Goal: Task Accomplishment & Management: Manage account settings

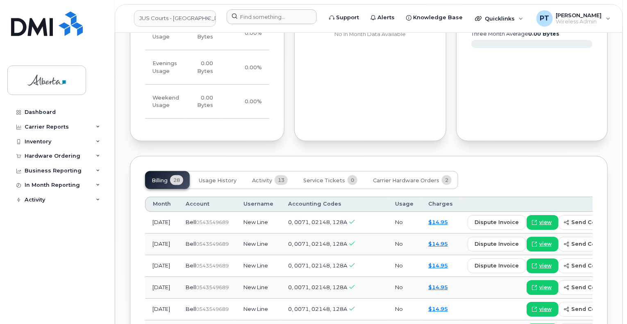
scroll to position [573, 0]
click at [267, 16] on input at bounding box center [271, 16] width 90 height 15
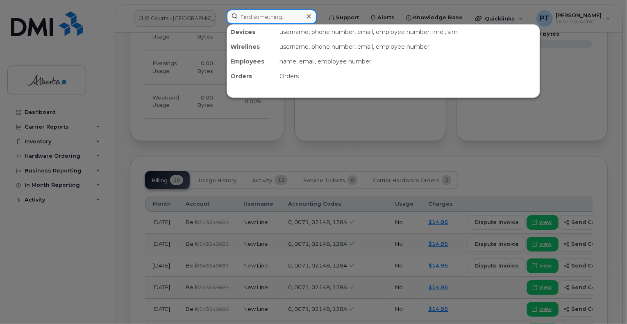
paste input "7802644901"
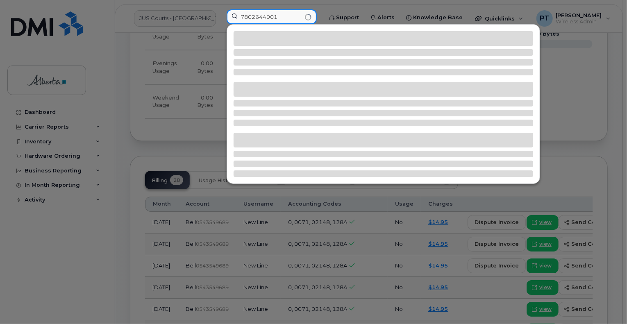
type input "7802644901"
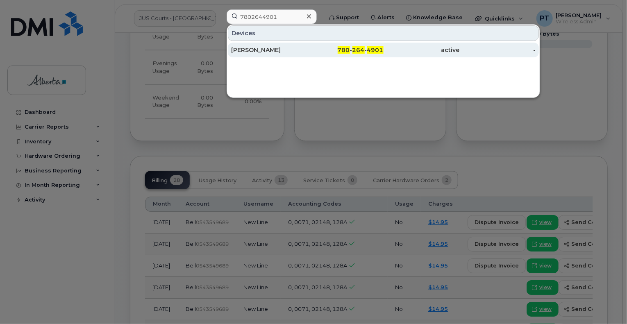
click at [270, 48] on div "Shannon Minshull" at bounding box center [269, 50] width 76 height 8
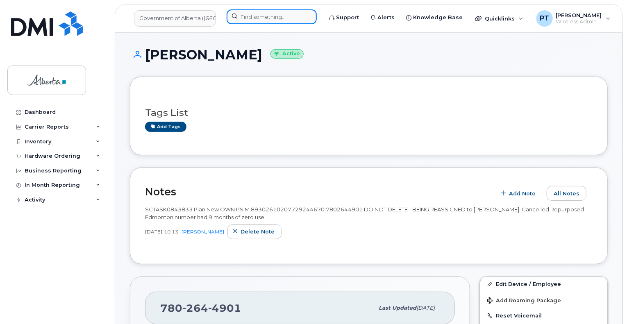
click at [277, 18] on input at bounding box center [271, 16] width 90 height 15
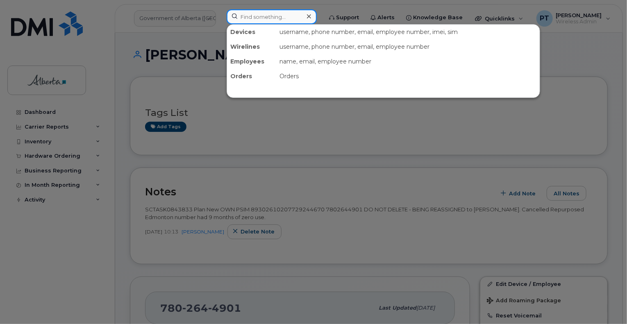
paste input "4036279837"
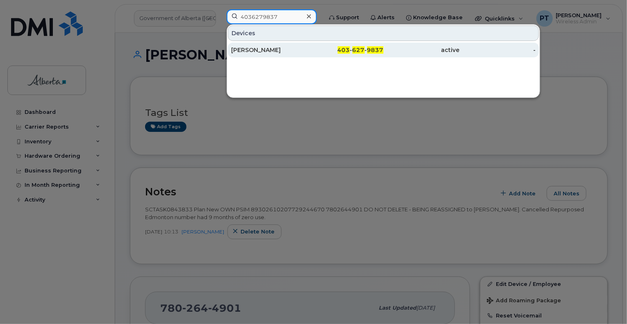
type input "4036279837"
click at [254, 49] on div "Nicole Kimmel" at bounding box center [269, 50] width 76 height 8
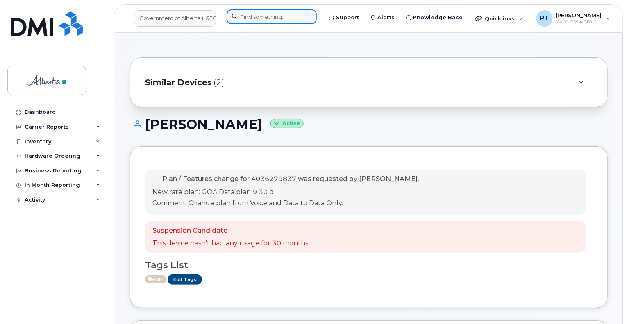
click at [272, 16] on input at bounding box center [271, 16] width 90 height 15
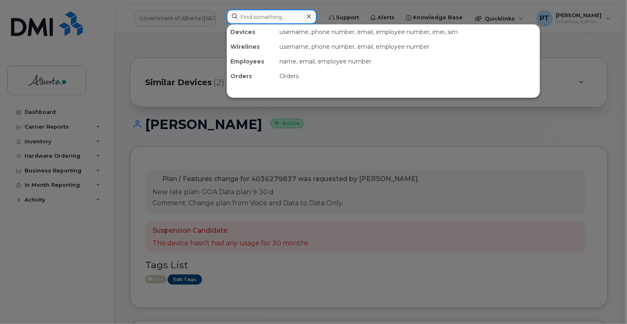
paste input "7802331984"
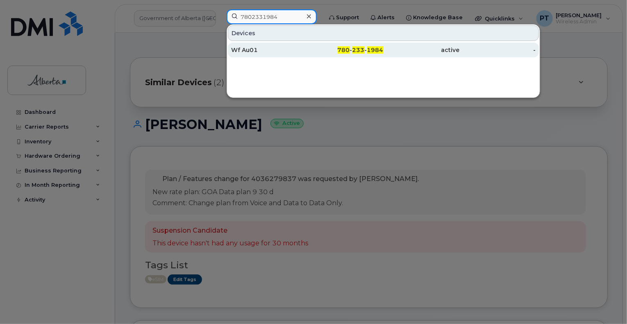
type input "7802331984"
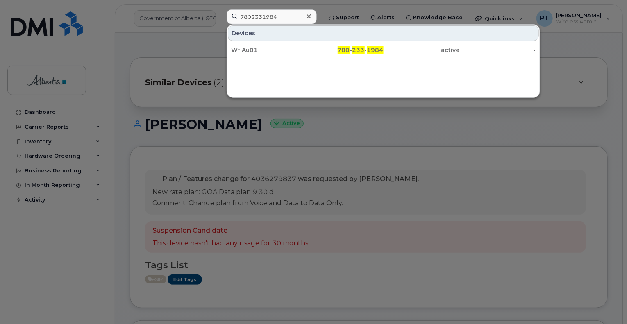
drag, startPoint x: 255, startPoint y: 51, endPoint x: 25, endPoint y: 106, distance: 235.8
click at [254, 51] on div "Wf Au01" at bounding box center [269, 50] width 76 height 8
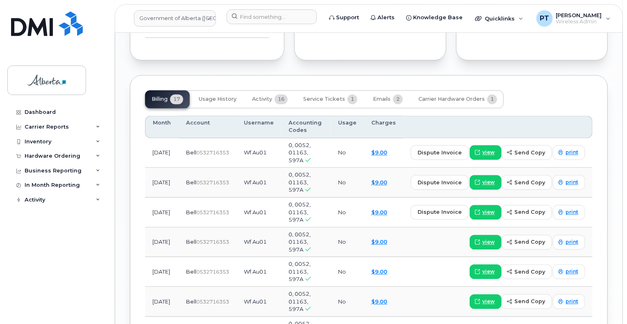
scroll to position [860, 0]
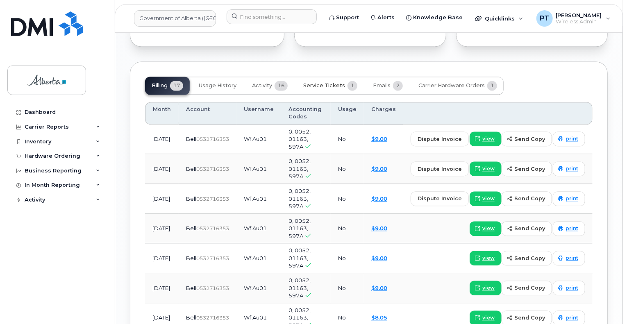
click at [319, 82] on span "Service Tickets" at bounding box center [324, 85] width 42 height 7
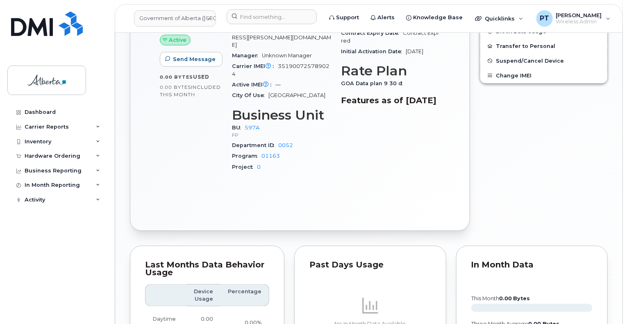
scroll to position [270, 0]
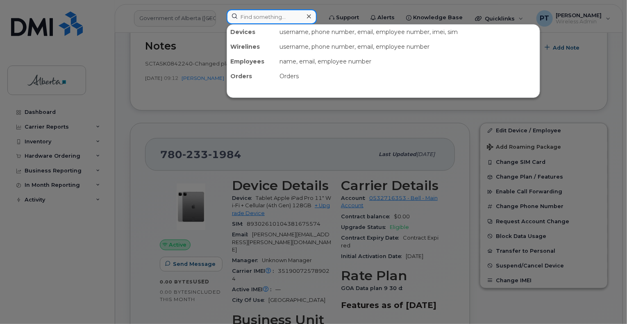
click at [283, 16] on input at bounding box center [271, 16] width 90 height 15
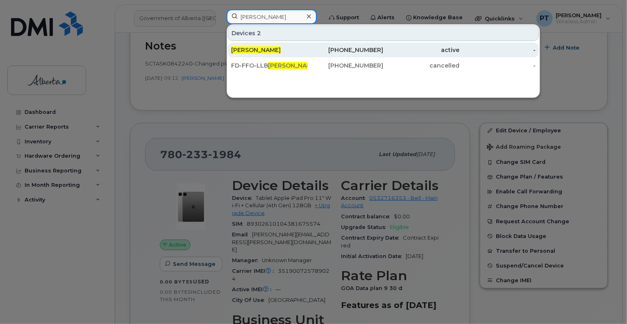
type input "Heather gallant"
click at [249, 49] on span "Heather Gallant" at bounding box center [256, 49] width 50 height 7
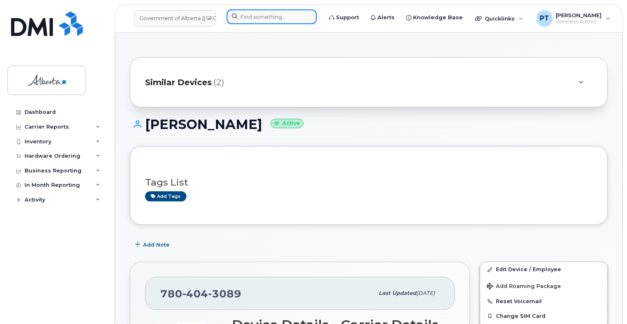
click at [260, 16] on input at bounding box center [271, 16] width 90 height 15
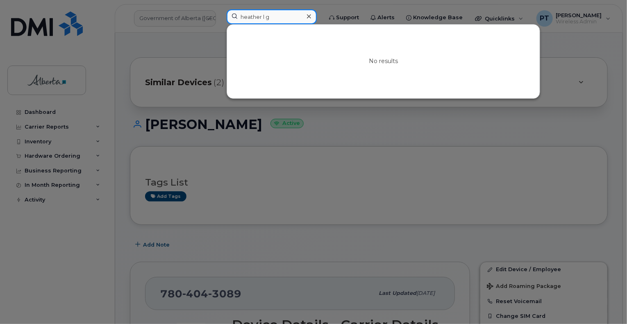
type input "heather l g"
click at [336, 125] on div at bounding box center [313, 162] width 627 height 324
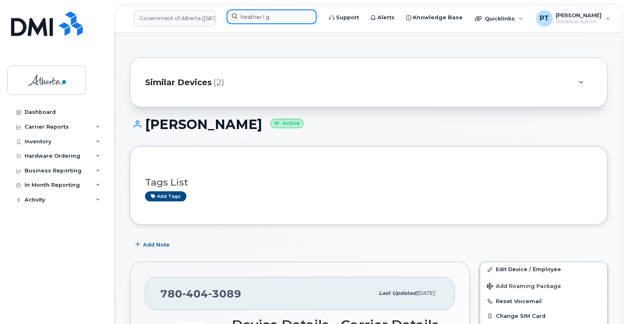
click at [253, 20] on input "heather l g" at bounding box center [271, 16] width 90 height 15
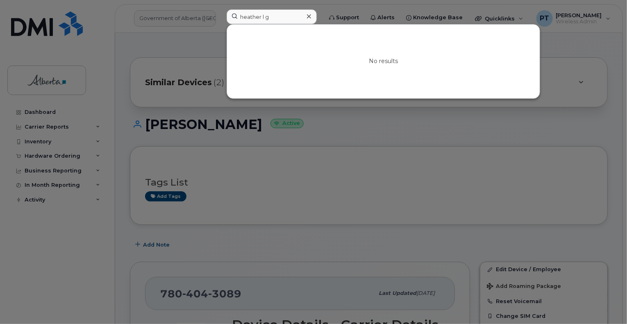
click at [311, 18] on icon at bounding box center [309, 16] width 4 height 7
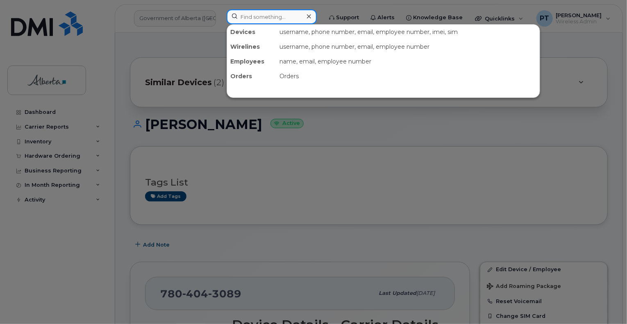
paste input "7802331984"
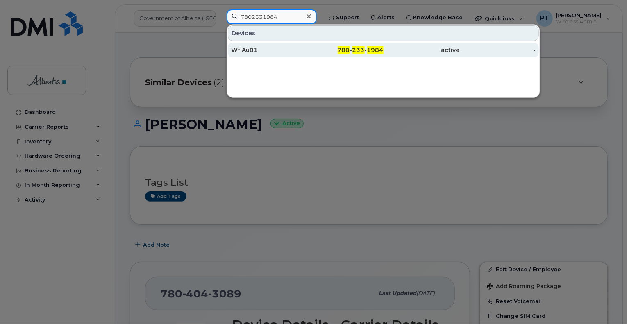
type input "7802331984"
click at [238, 50] on div "Wf Au01" at bounding box center [269, 50] width 76 height 8
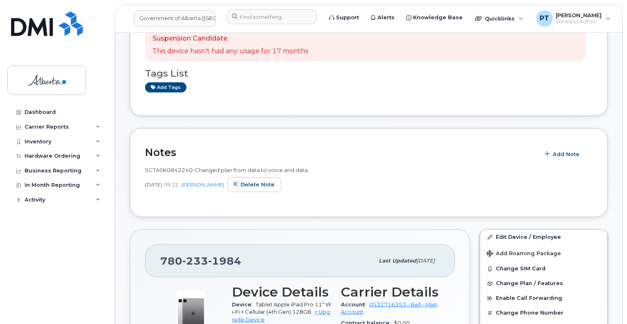
scroll to position [205, 0]
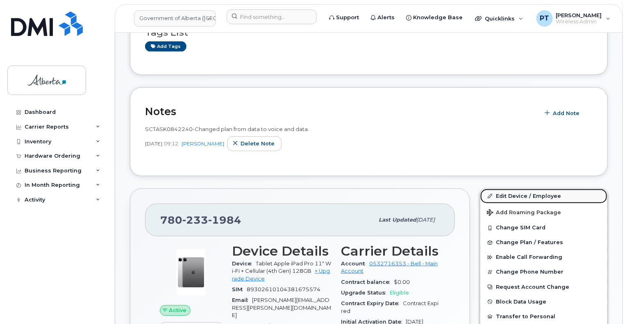
click at [517, 195] on link "Edit Device / Employee" at bounding box center [543, 196] width 127 height 15
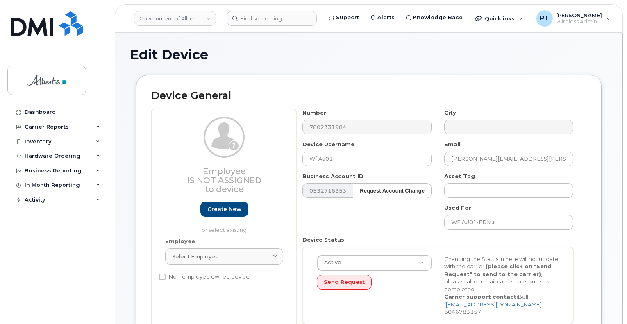
select select "4797726"
drag, startPoint x: 345, startPoint y: 161, endPoint x: 333, endPoint y: 161, distance: 12.3
click at [244, 159] on div "Employee Is not assigned to device Create new or select existing Employee Selec…" at bounding box center [368, 219] width 435 height 221
paste input "Heather L Gallant"
type input "Heather L Gallant"
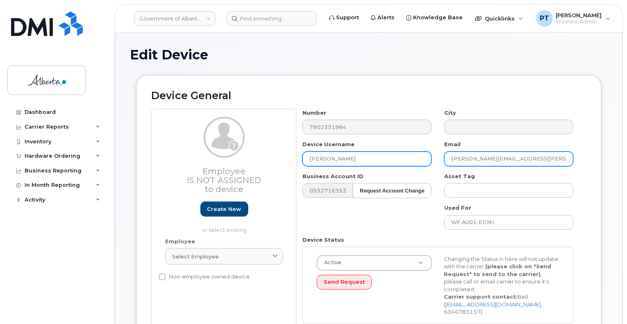
drag, startPoint x: 563, startPoint y: 159, endPoint x: 385, endPoint y: 156, distance: 178.2
click at [390, 154] on div "Number 7802331984 City Device Username Heather L Gallant Email Ben.Jamieson@gov…" at bounding box center [437, 219] width 283 height 221
paste input "Heather.L.Gallant"
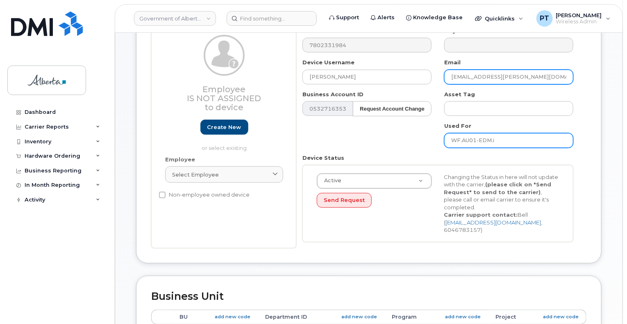
type input "Heather.L.Gallant@gov.ab.ca"
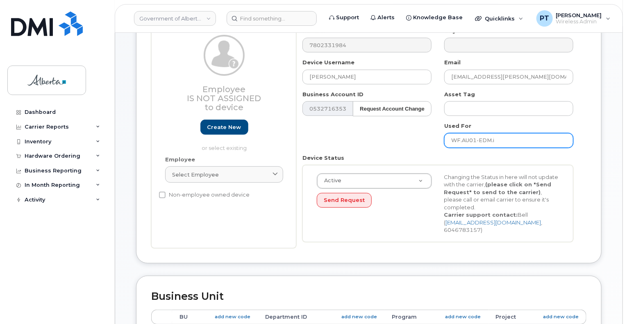
drag, startPoint x: 507, startPoint y: 138, endPoint x: 450, endPoint y: 172, distance: 66.2
click at [383, 139] on div "Number 7802331984 City Device Username Heather L Gallant Email Heather.L.Gallan…" at bounding box center [437, 137] width 283 height 221
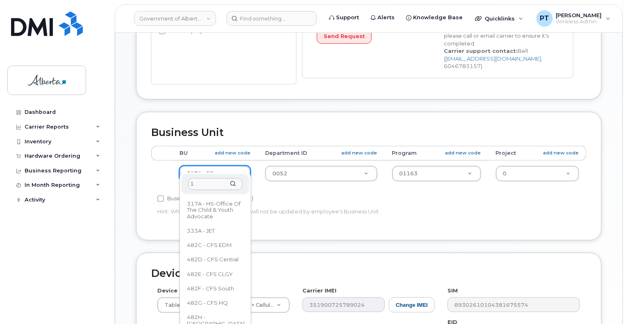
scroll to position [0, 0]
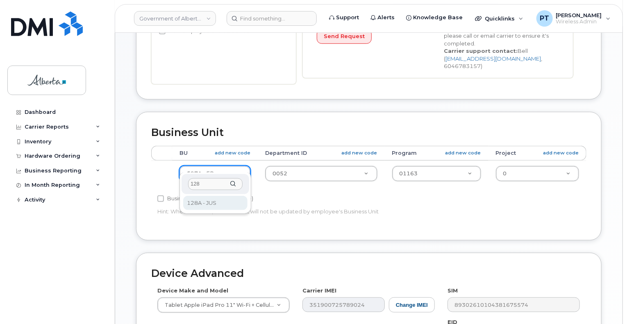
type input "128"
select select "4120330"
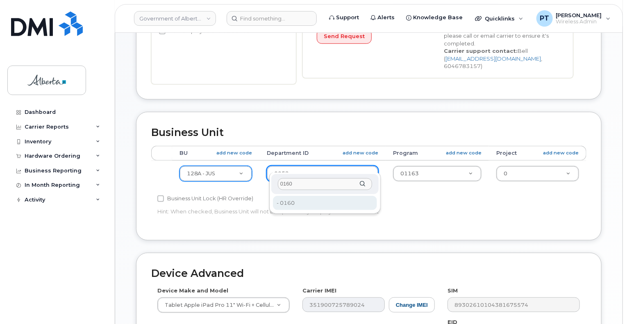
type input "0160"
type input "4120339"
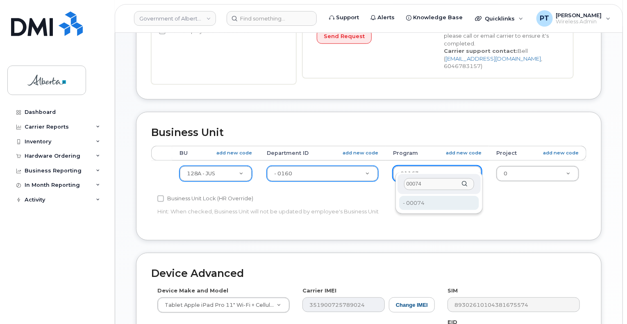
type input "00074"
type input "4120375"
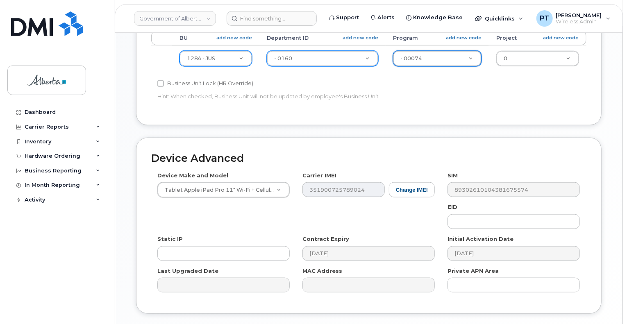
scroll to position [369, 0]
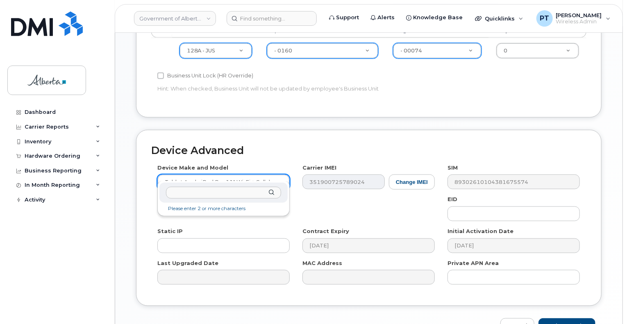
click at [252, 193] on input "text" at bounding box center [223, 193] width 115 height 12
type input "iphone u"
select select "185"
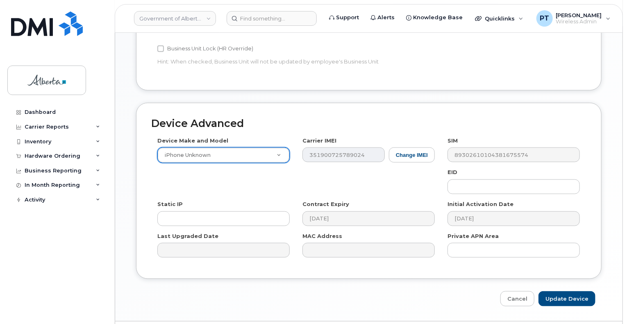
scroll to position [410, 0]
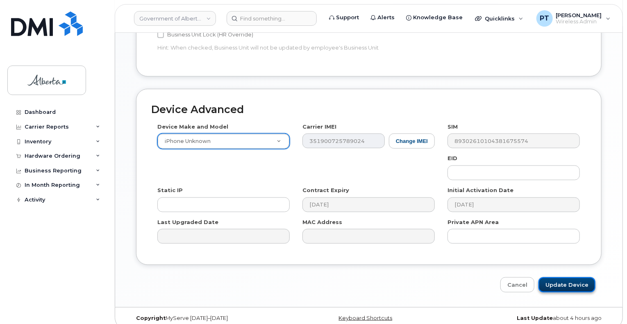
click at [565, 277] on input "Update Device" at bounding box center [566, 284] width 57 height 15
type input "Saving..."
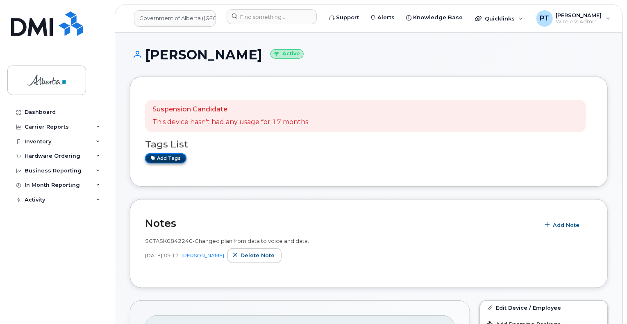
click at [161, 158] on link "Add tags" at bounding box center [165, 158] width 41 height 10
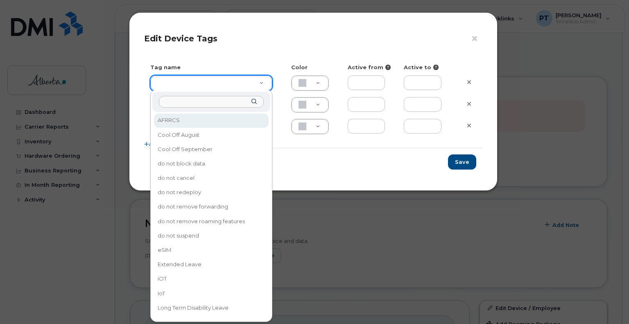
drag, startPoint x: 264, startPoint y: 83, endPoint x: 237, endPoint y: 104, distance: 34.4
type input "eSIM"
type input "D6CDC1"
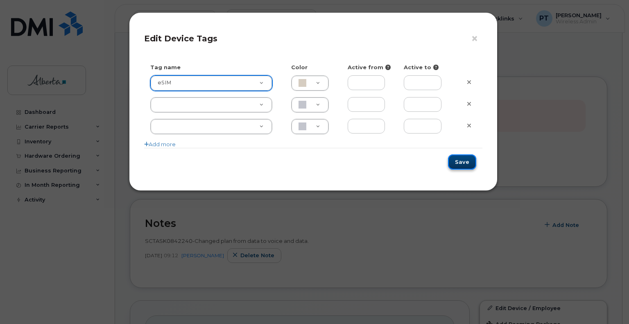
click at [465, 162] on button "Save" at bounding box center [462, 161] width 28 height 15
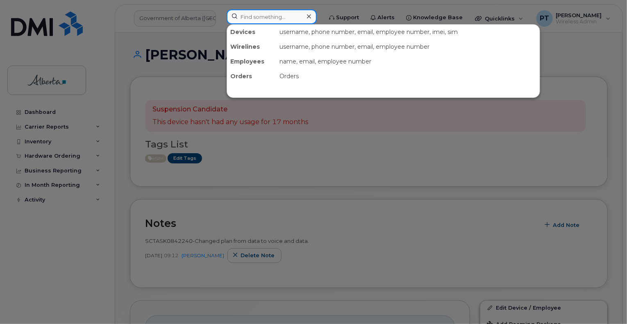
click at [239, 14] on input at bounding box center [271, 16] width 90 height 15
paste input "7808820216"
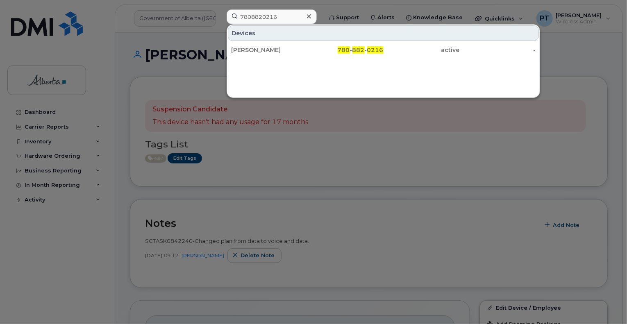
drag, startPoint x: 431, startPoint y: 149, endPoint x: 404, endPoint y: 145, distance: 26.9
click at [430, 149] on div at bounding box center [313, 162] width 627 height 324
paste input "7808820216"
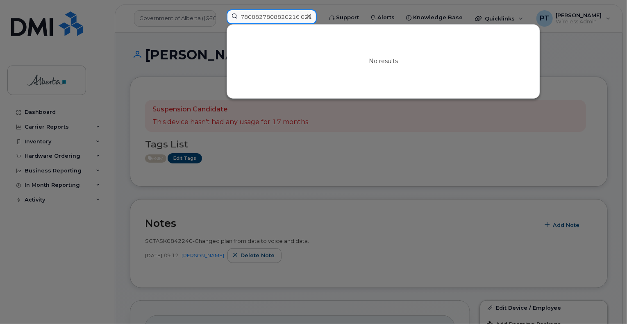
type input "7808827808820216 0216"
click at [311, 16] on icon at bounding box center [309, 16] width 4 height 4
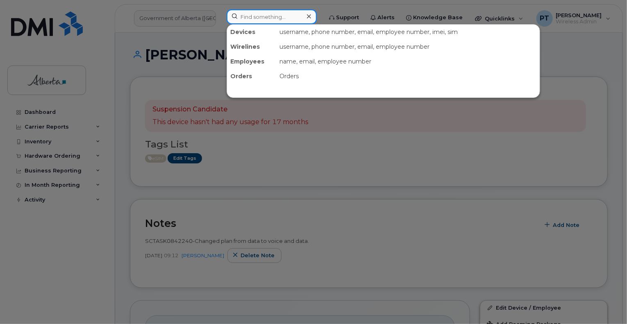
paste input "7808820216"
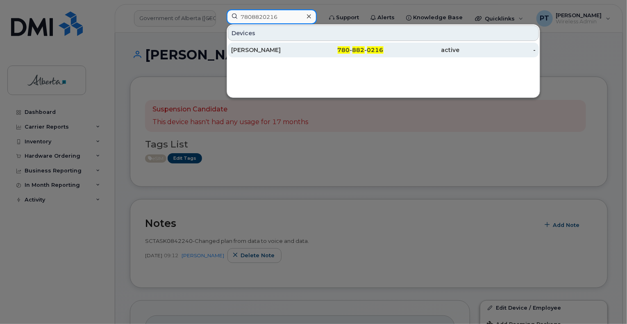
type input "7808820216"
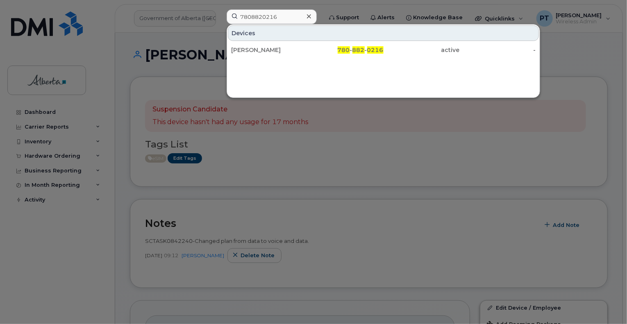
drag, startPoint x: 252, startPoint y: 48, endPoint x: 202, endPoint y: 65, distance: 52.3
click at [252, 48] on div "[PERSON_NAME]" at bounding box center [269, 50] width 76 height 8
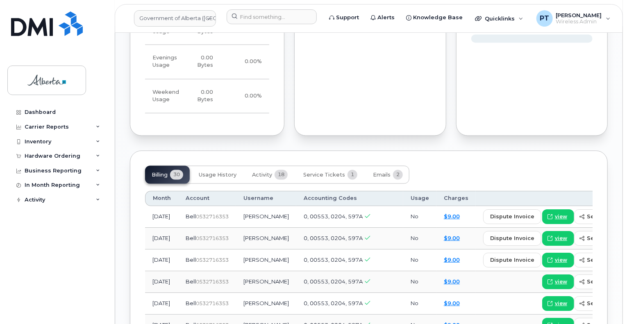
scroll to position [737, 0]
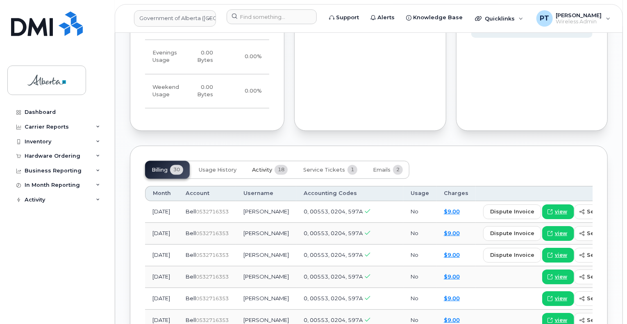
click at [260, 167] on span "Activity" at bounding box center [262, 170] width 20 height 7
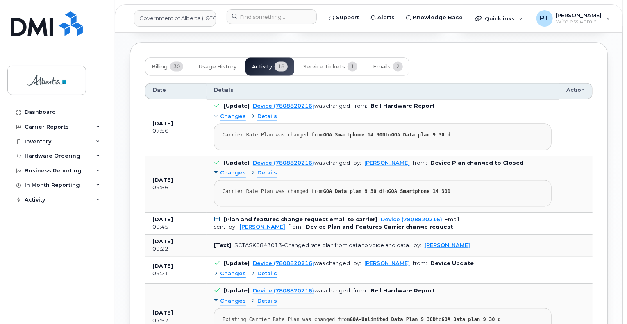
scroll to position [860, 0]
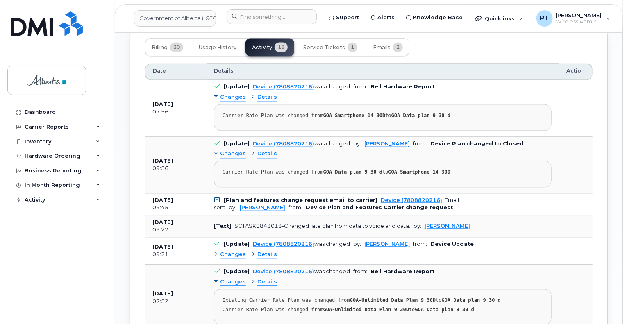
click at [226, 251] on span "Changes" at bounding box center [233, 255] width 26 height 8
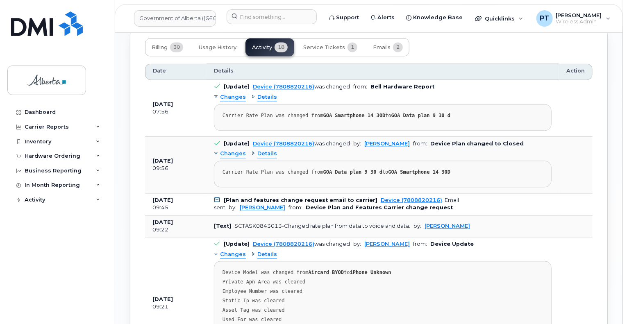
click at [226, 251] on span "Changes" at bounding box center [233, 255] width 26 height 8
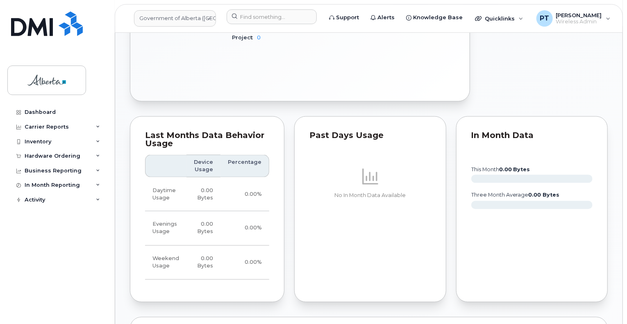
scroll to position [491, 0]
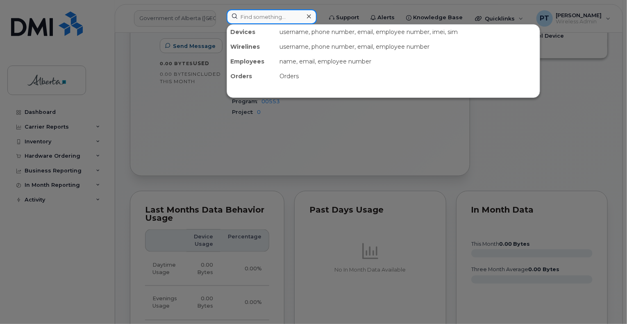
click at [276, 18] on input at bounding box center [271, 16] width 90 height 15
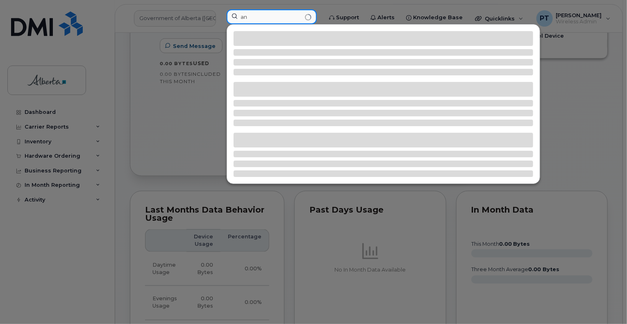
type input "a"
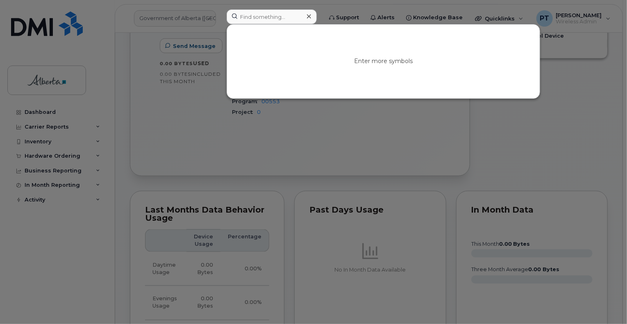
drag, startPoint x: 271, startPoint y: 289, endPoint x: 283, endPoint y: 264, distance: 28.0
click at [271, 289] on div at bounding box center [313, 162] width 627 height 324
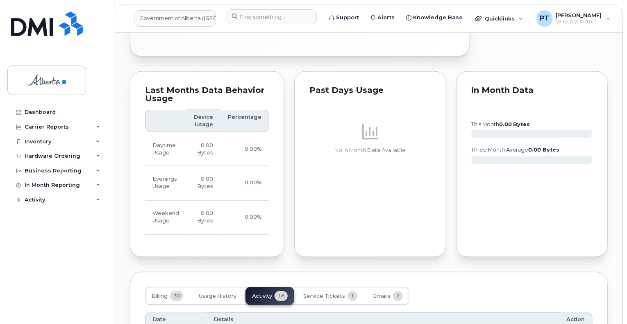
scroll to position [696, 0]
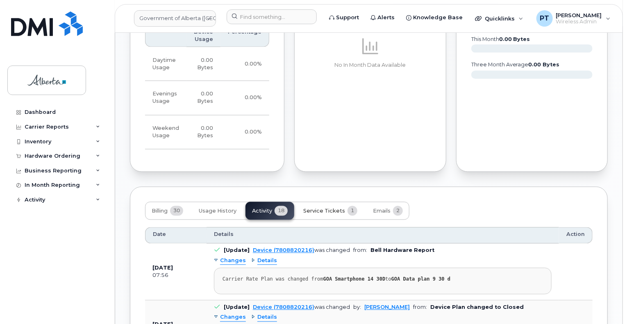
click at [318, 208] on span "Service Tickets" at bounding box center [324, 211] width 42 height 7
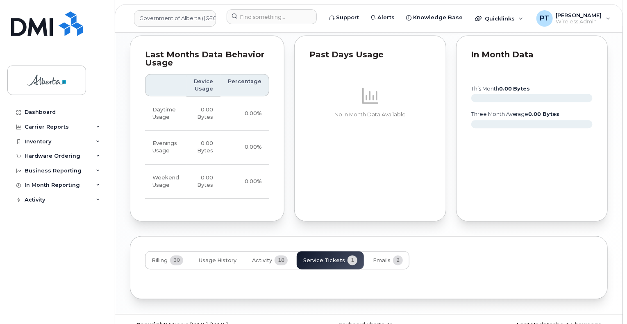
scroll to position [682, 0]
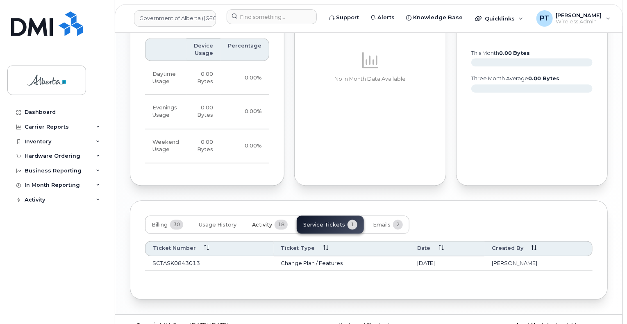
click at [253, 222] on span "Activity" at bounding box center [262, 225] width 20 height 7
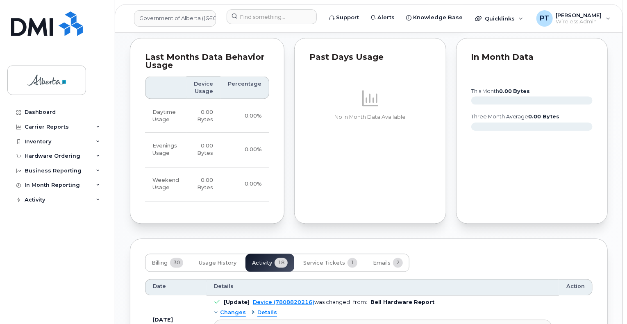
scroll to position [764, 0]
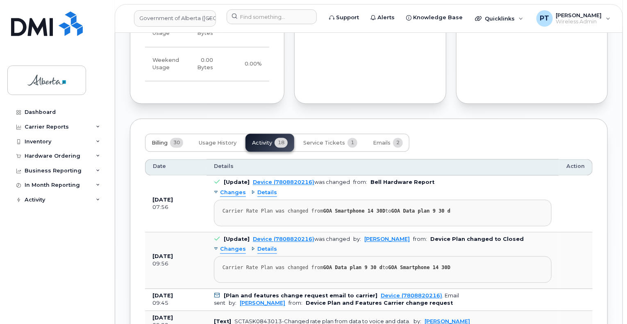
drag, startPoint x: 162, startPoint y: 126, endPoint x: 164, endPoint y: 130, distance: 4.8
click at [161, 140] on span "Billing" at bounding box center [160, 143] width 16 height 7
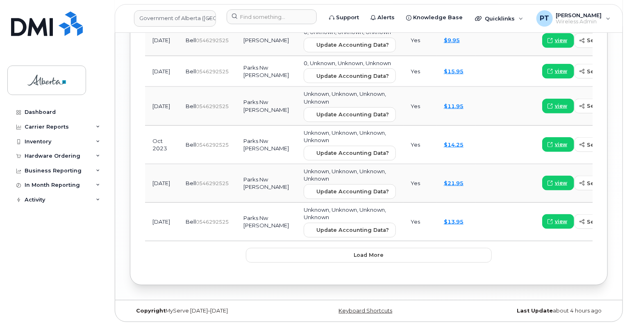
scroll to position [1368, 0]
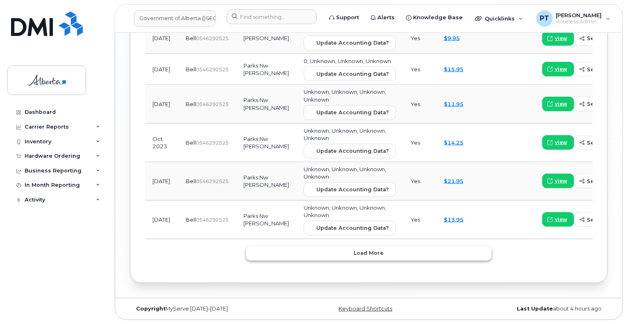
click at [374, 257] on span "Load more" at bounding box center [369, 253] width 30 height 8
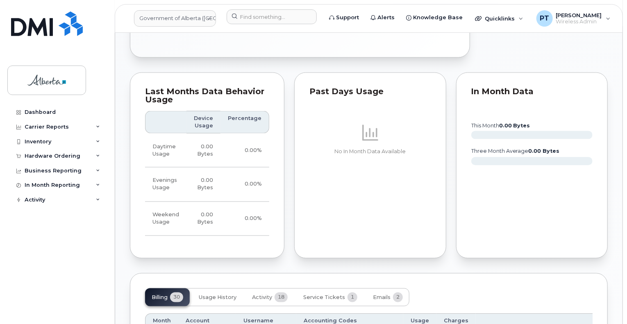
scroll to position [679, 0]
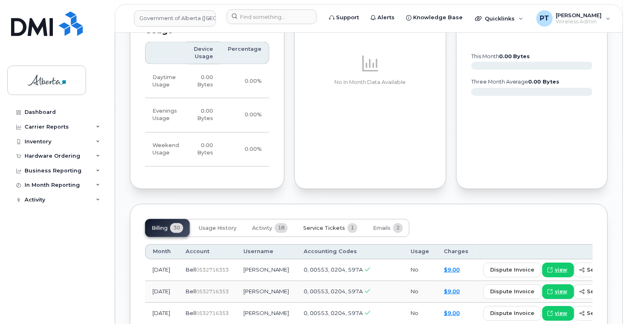
click at [325, 225] on span "Service Tickets" at bounding box center [324, 228] width 42 height 7
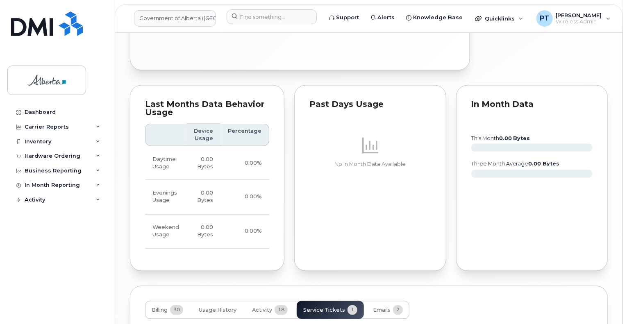
scroll to position [682, 0]
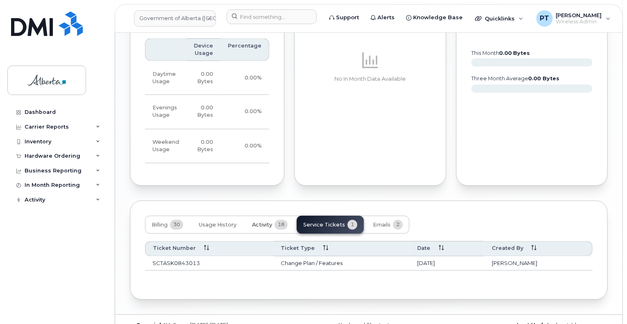
click at [263, 222] on span "Activity" at bounding box center [262, 225] width 20 height 7
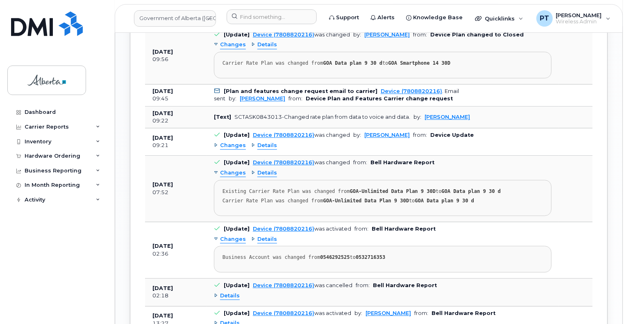
scroll to position [1010, 0]
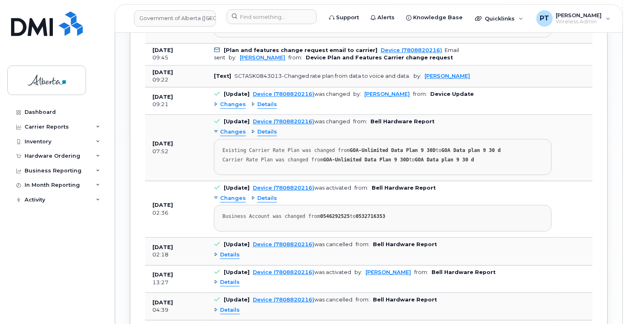
click at [227, 251] on span "Details" at bounding box center [230, 255] width 20 height 8
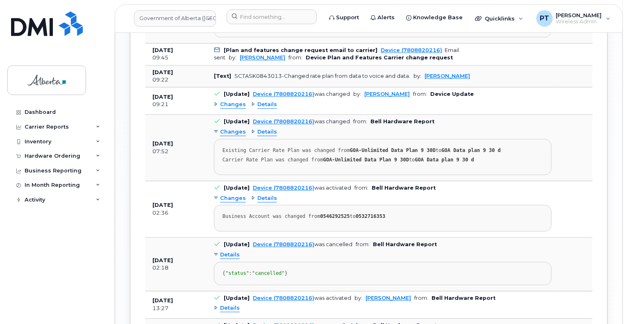
click at [227, 251] on span "Details" at bounding box center [230, 255] width 20 height 8
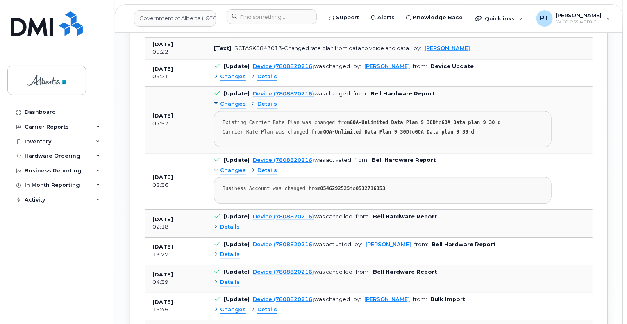
scroll to position [1051, 0]
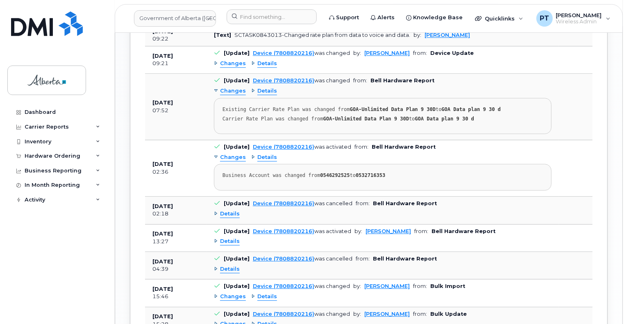
click at [226, 238] on span "Details" at bounding box center [230, 242] width 20 height 8
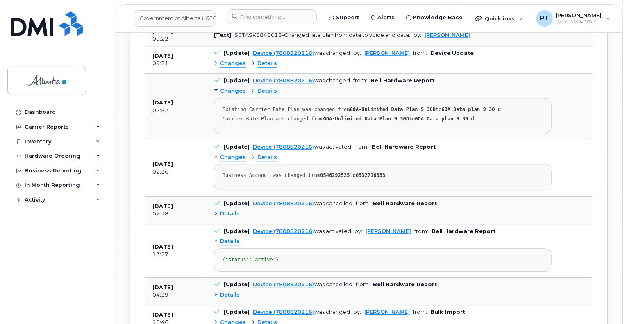
click at [226, 238] on span "Details" at bounding box center [230, 242] width 20 height 8
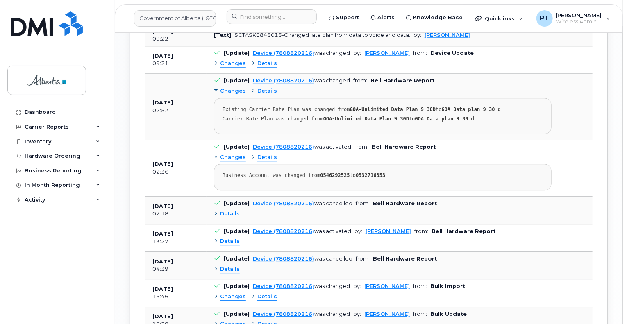
click at [224, 265] on span "Details" at bounding box center [230, 269] width 20 height 8
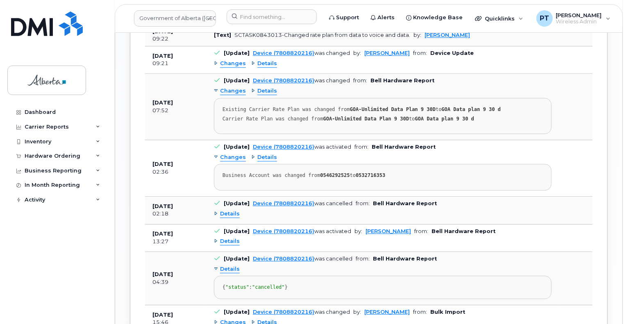
click at [224, 265] on span "Details" at bounding box center [230, 269] width 20 height 8
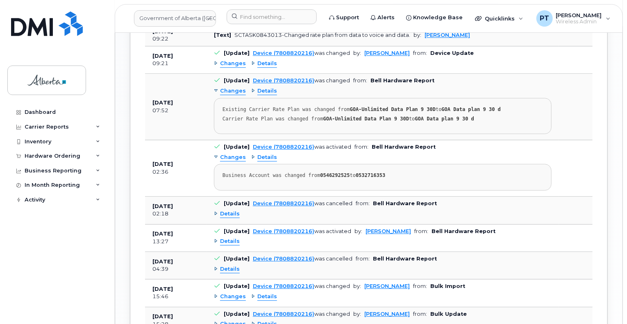
click at [229, 210] on span "Details" at bounding box center [230, 214] width 20 height 8
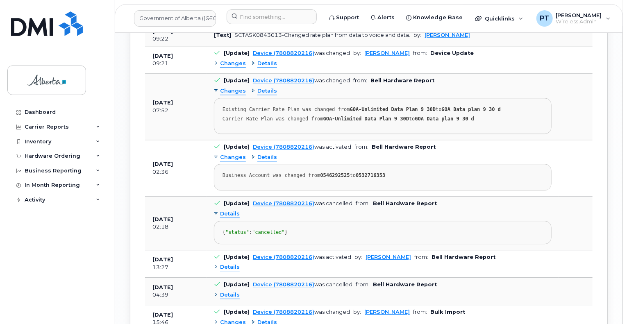
click at [229, 210] on span "Details" at bounding box center [230, 214] width 20 height 8
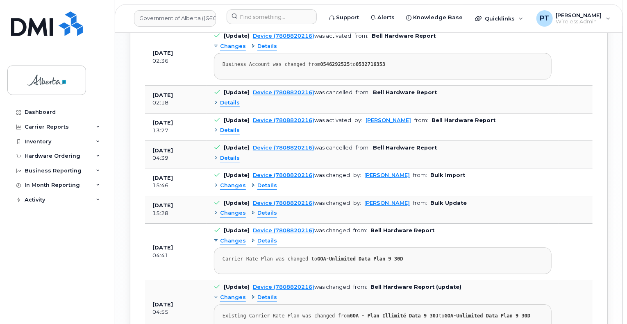
scroll to position [998, 0]
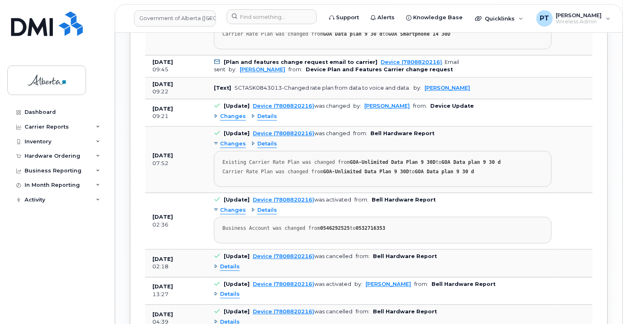
click at [550, 127] on td "[Update] Device (7808820216) was changed from: Bell Hardware Report Changes Det…" at bounding box center [382, 160] width 352 height 66
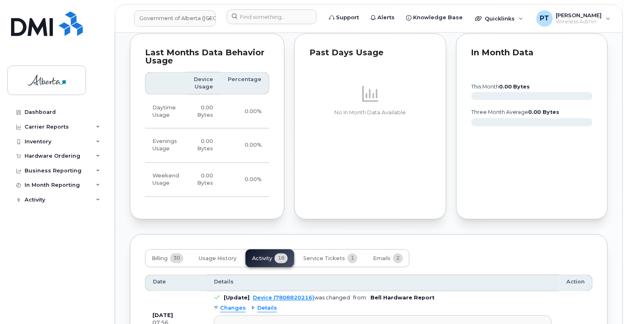
scroll to position [696, 0]
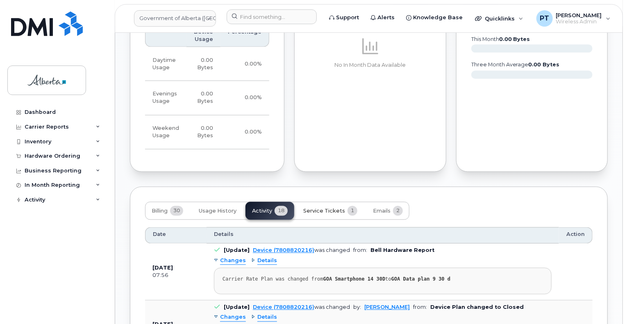
click at [329, 208] on span "Service Tickets" at bounding box center [324, 211] width 42 height 7
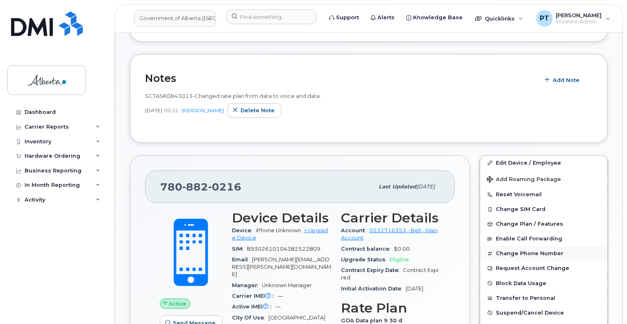
scroll to position [287, 0]
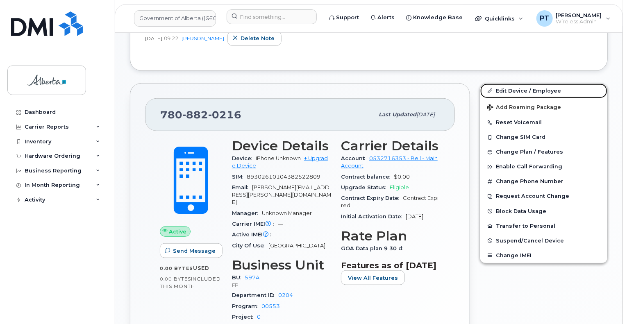
drag, startPoint x: 509, startPoint y: 92, endPoint x: 393, endPoint y: 97, distance: 116.4
click at [509, 92] on link "Edit Device / Employee" at bounding box center [543, 91] width 127 height 15
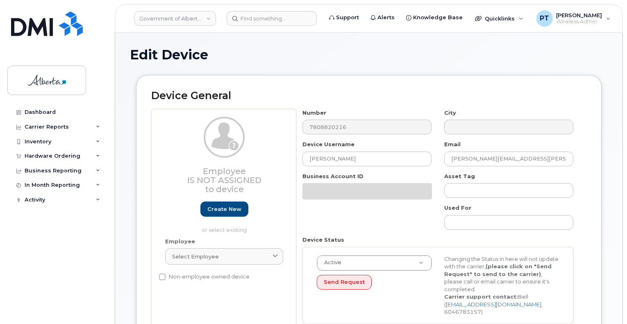
select select "4797726"
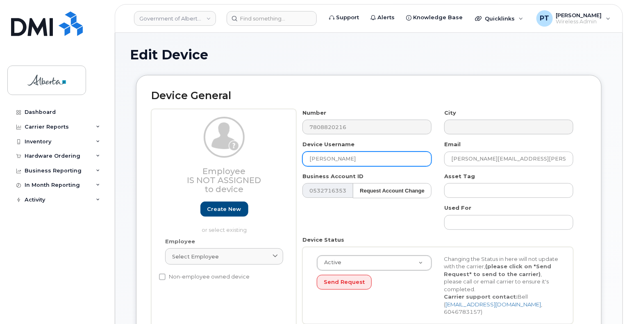
drag, startPoint x: 362, startPoint y: 161, endPoint x: 259, endPoint y: 163, distance: 102.8
click at [262, 162] on div "Employee Is not assigned to device Create new or select existing Employee Selec…" at bounding box center [368, 219] width 435 height 221
paste input "[PERSON_NAME]"
type input "[PERSON_NAME]"
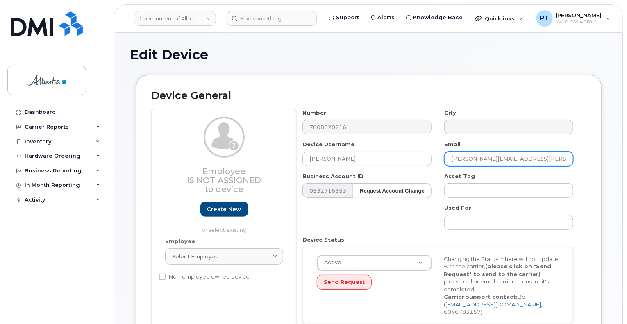
drag, startPoint x: 525, startPoint y: 161, endPoint x: 429, endPoint y: 171, distance: 96.3
click at [428, 165] on div "Number 7808820216 City Device Username Ana Navas Perez Email Chelsey.Rhodes@gov…" at bounding box center [437, 219] width 283 height 221
paste input "Ana.NavasPerez"
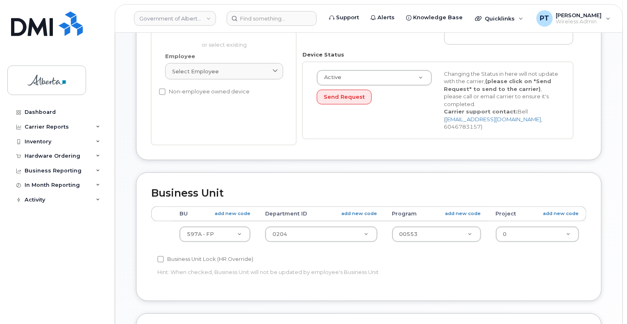
scroll to position [205, 0]
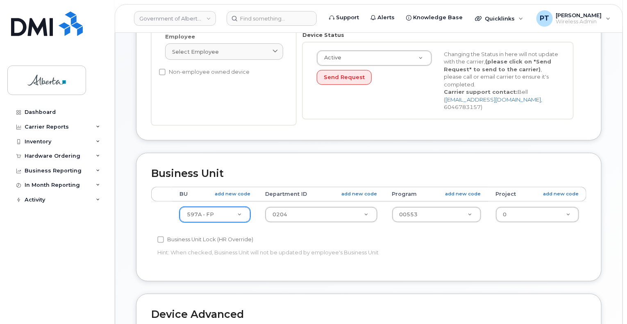
type input "[PERSON_NAME][EMAIL_ADDRESS][DOMAIN_NAME]"
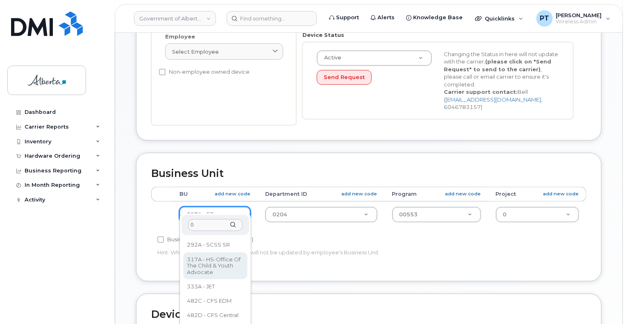
scroll to position [0, 0]
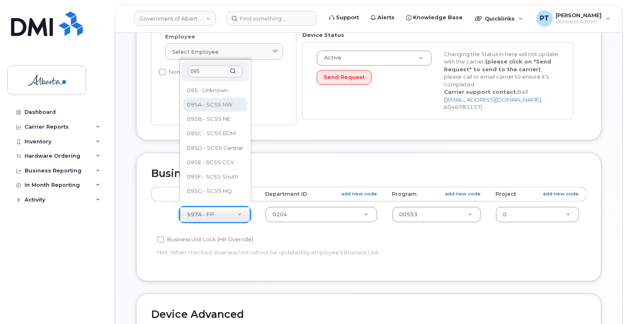
type input "095"
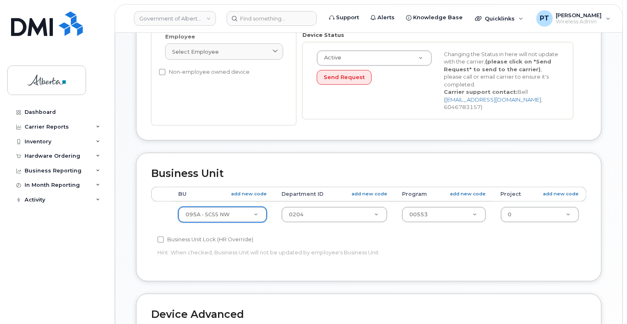
select select "4749743"
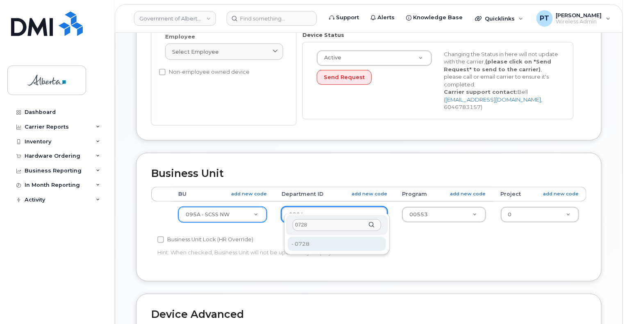
type input "0728"
type input "4752379"
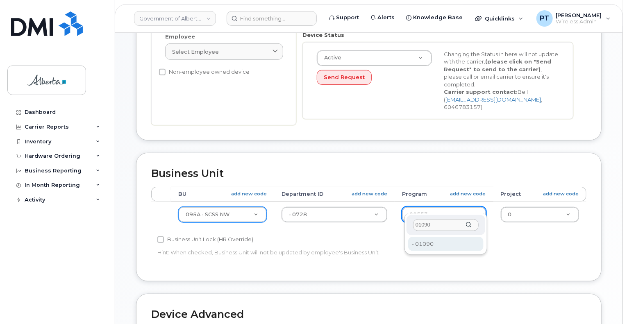
click at [426, 229] on input "01090" at bounding box center [446, 225] width 66 height 12
type input "01090"
type input "4206367"
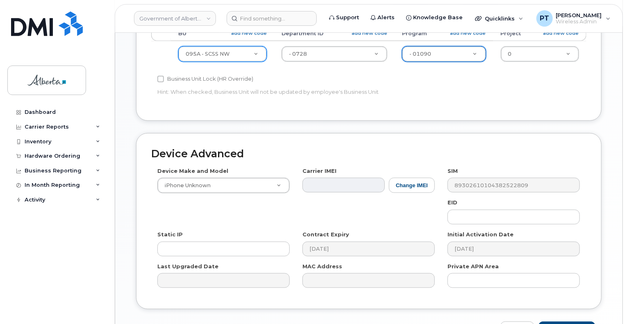
scroll to position [410, 0]
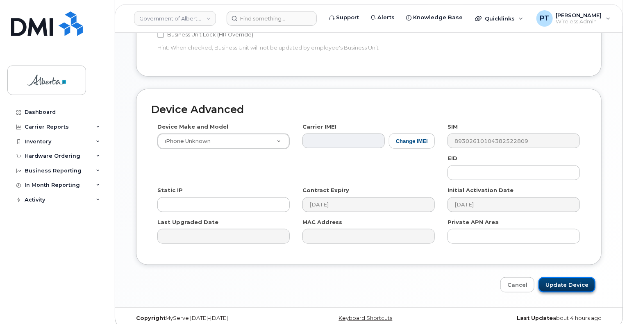
click at [567, 277] on input "Update Device" at bounding box center [566, 284] width 57 height 15
type input "Saving..."
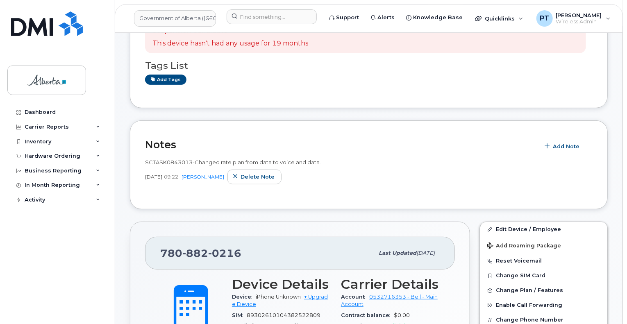
scroll to position [123, 0]
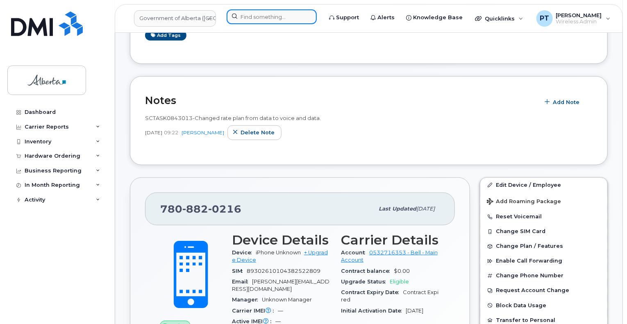
drag, startPoint x: 267, startPoint y: 18, endPoint x: 275, endPoint y: 18, distance: 7.8
click at [267, 18] on input at bounding box center [271, 16] width 90 height 15
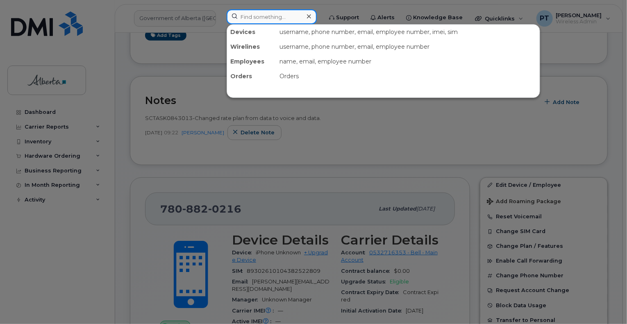
click at [248, 19] on input at bounding box center [271, 16] width 90 height 15
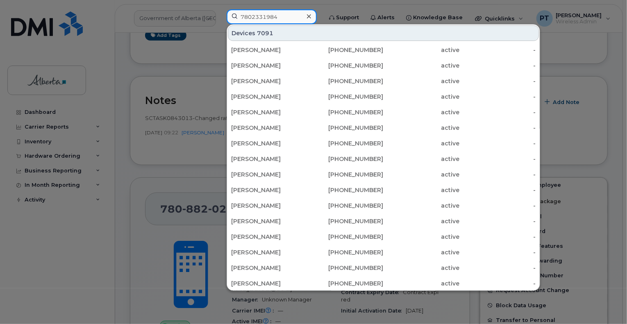
type input "7802331984"
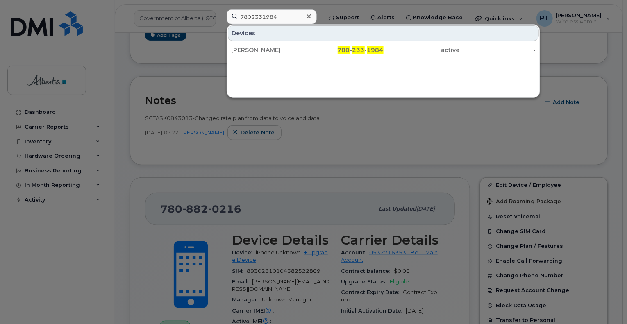
click at [311, 15] on icon at bounding box center [309, 16] width 4 height 7
